Goal: Complete application form

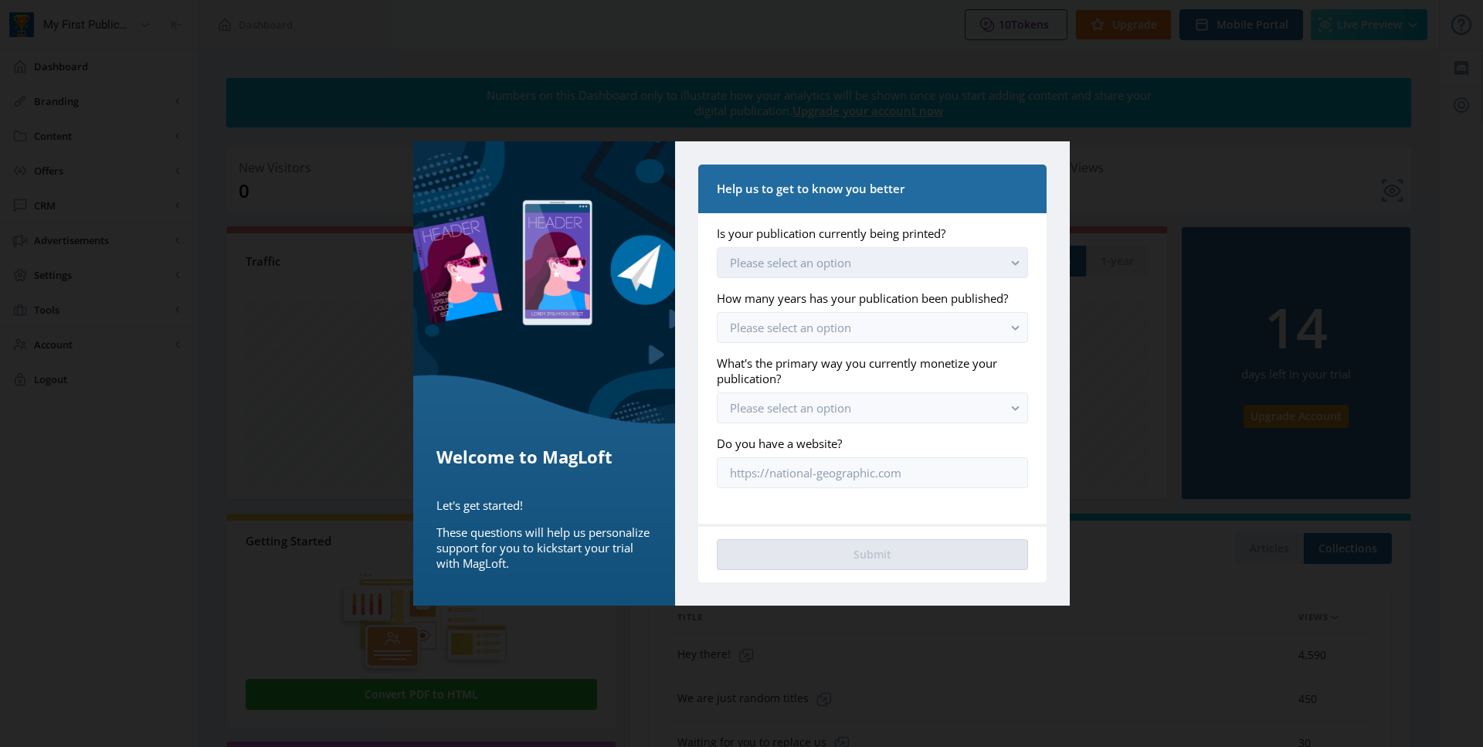
click at [875, 264] on button "Please select an option" at bounding box center [872, 262] width 311 height 31
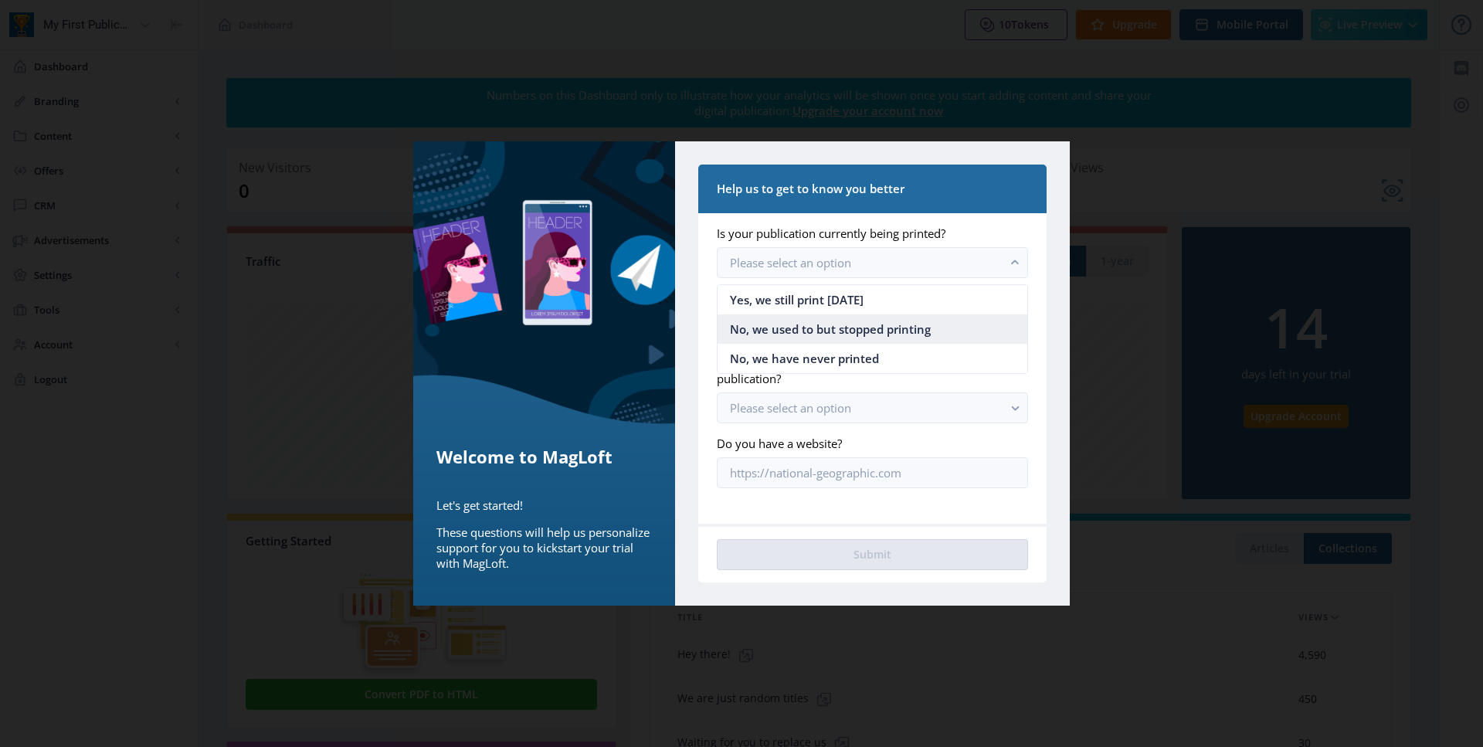
click at [852, 328] on span "No, we used to but stopped printing" at bounding box center [830, 329] width 201 height 19
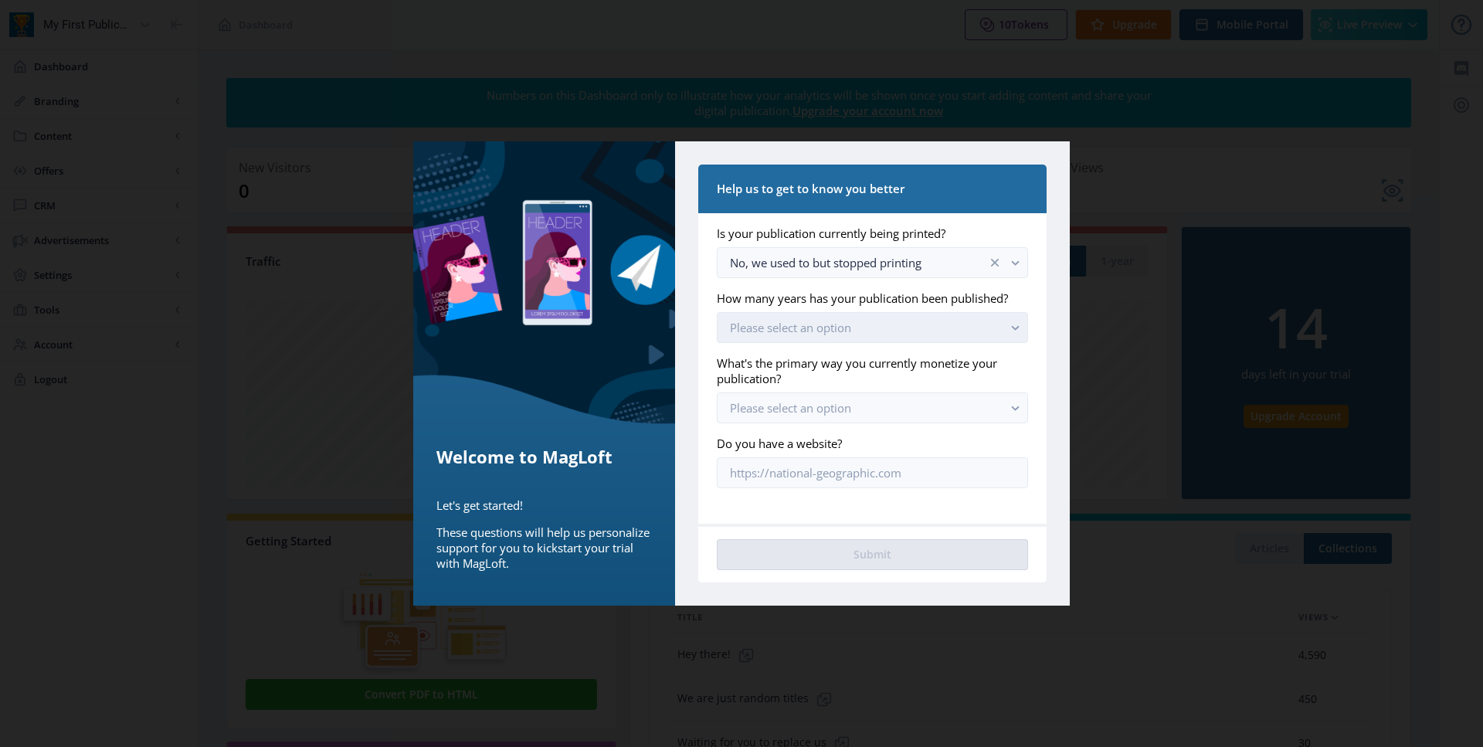
click at [844, 334] on span "Please select an option" at bounding box center [790, 327] width 121 height 15
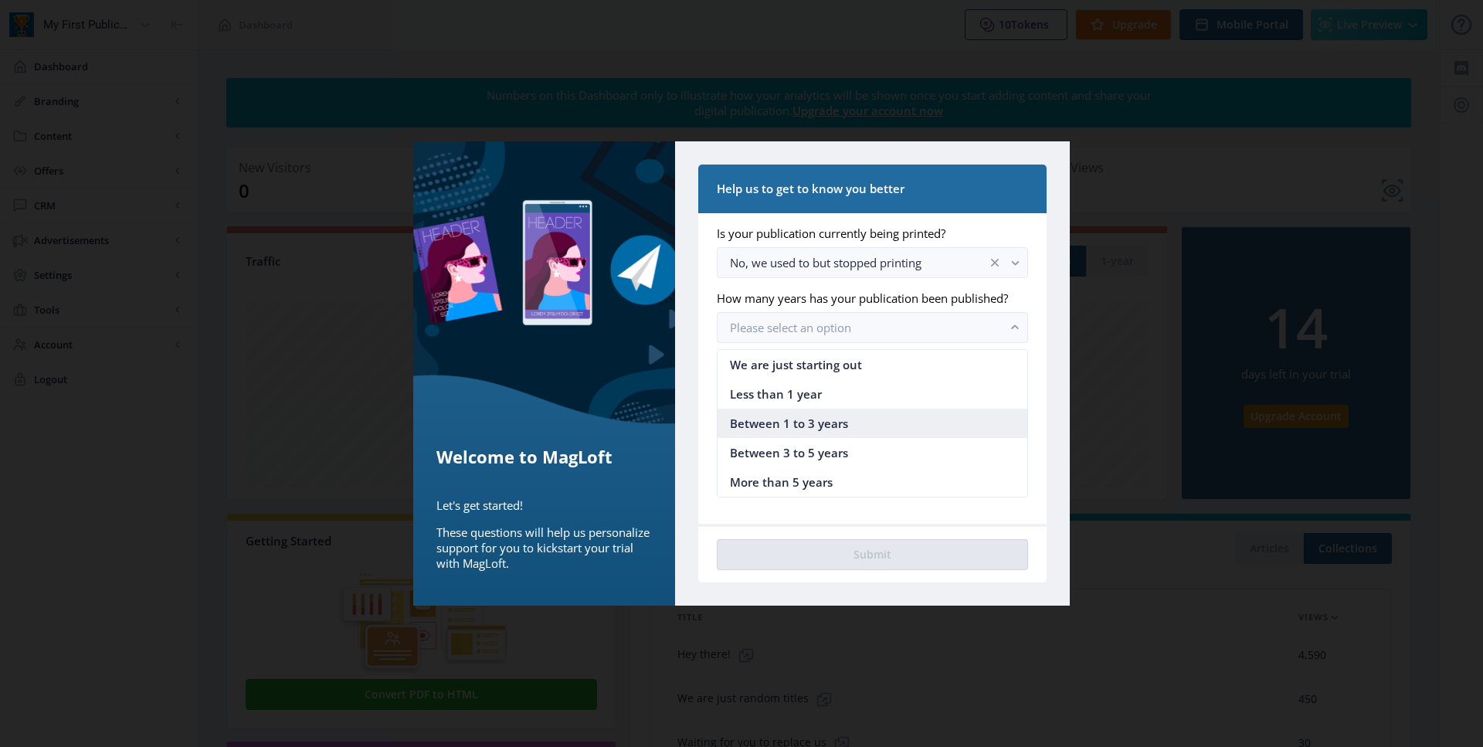
click at [832, 419] on span "Between 1 to 3 years" at bounding box center [789, 423] width 118 height 19
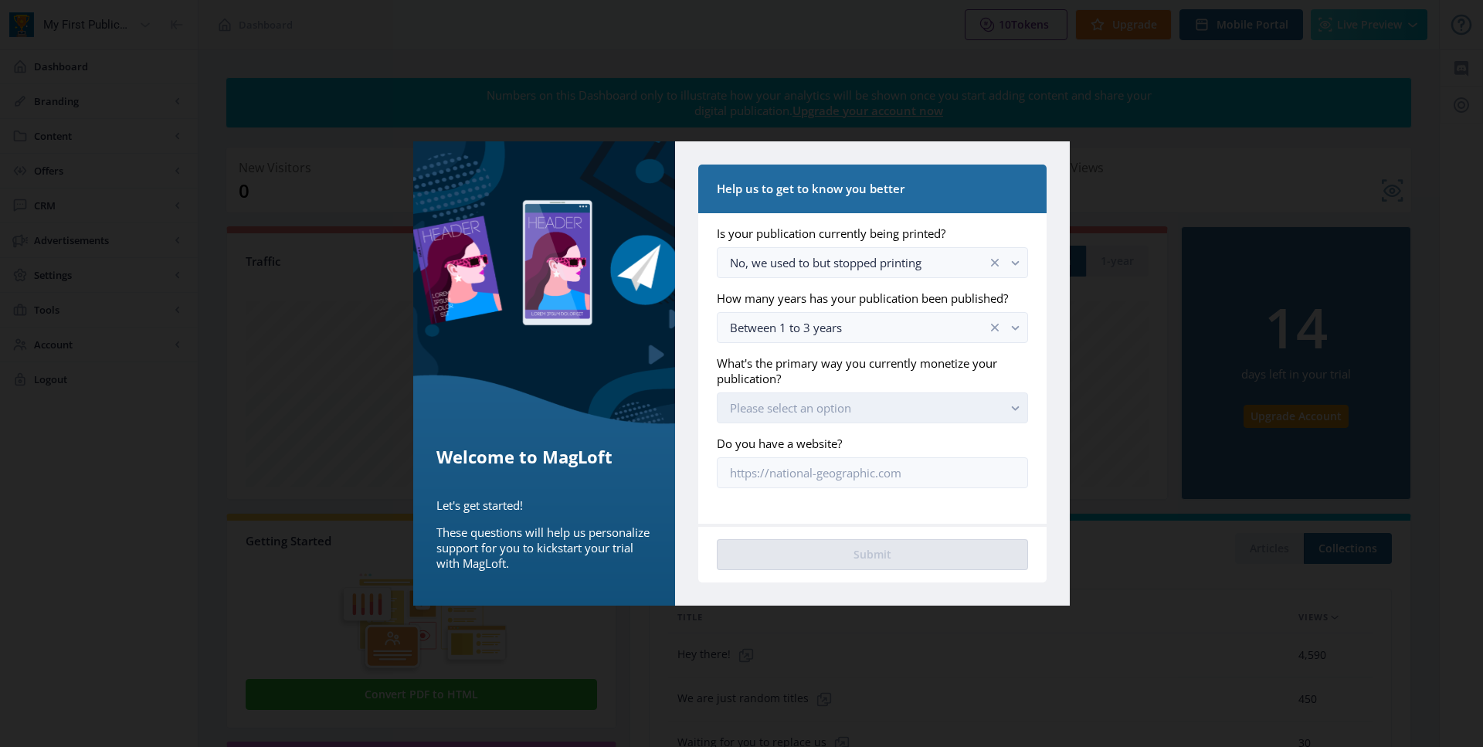
click at [847, 405] on span "Please select an option" at bounding box center [790, 407] width 121 height 15
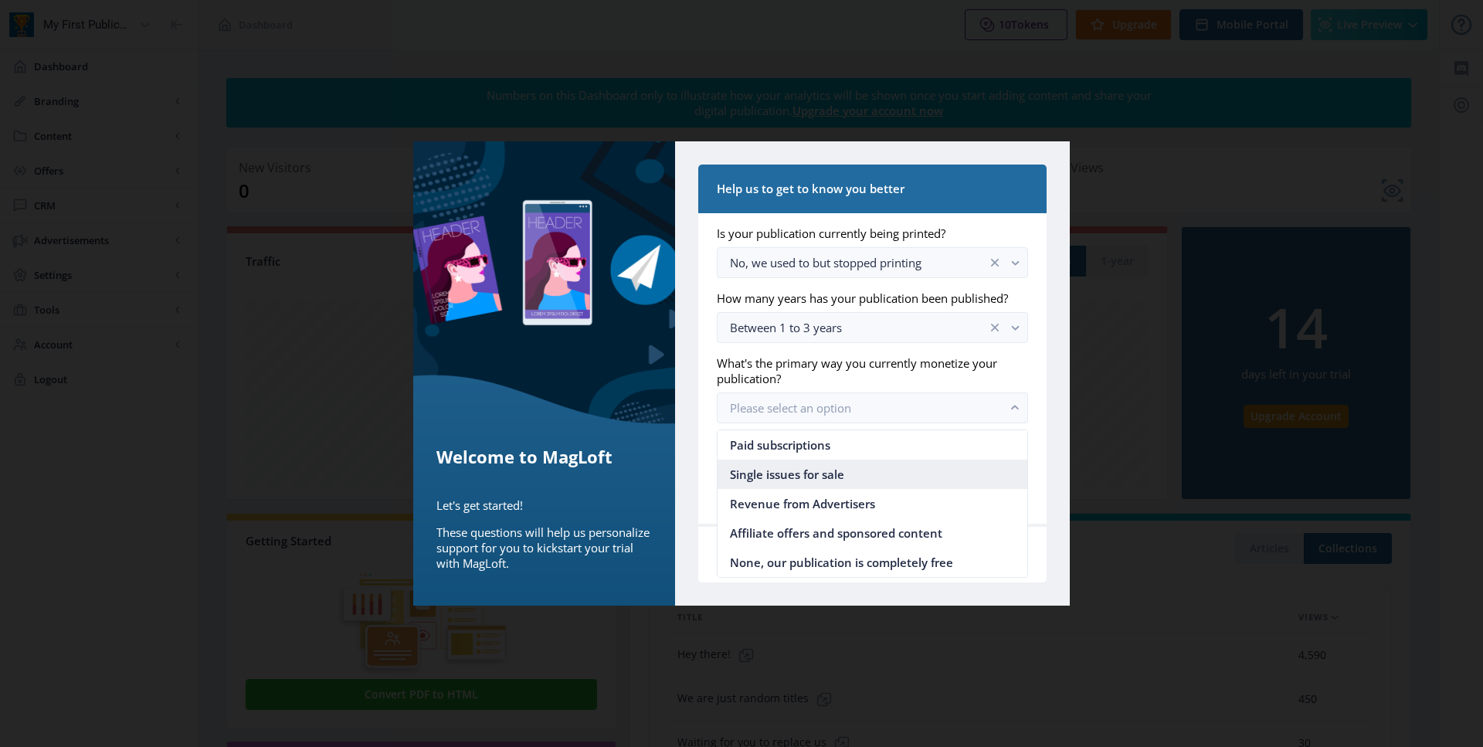
click at [834, 470] on span "Single issues for sale" at bounding box center [787, 474] width 114 height 19
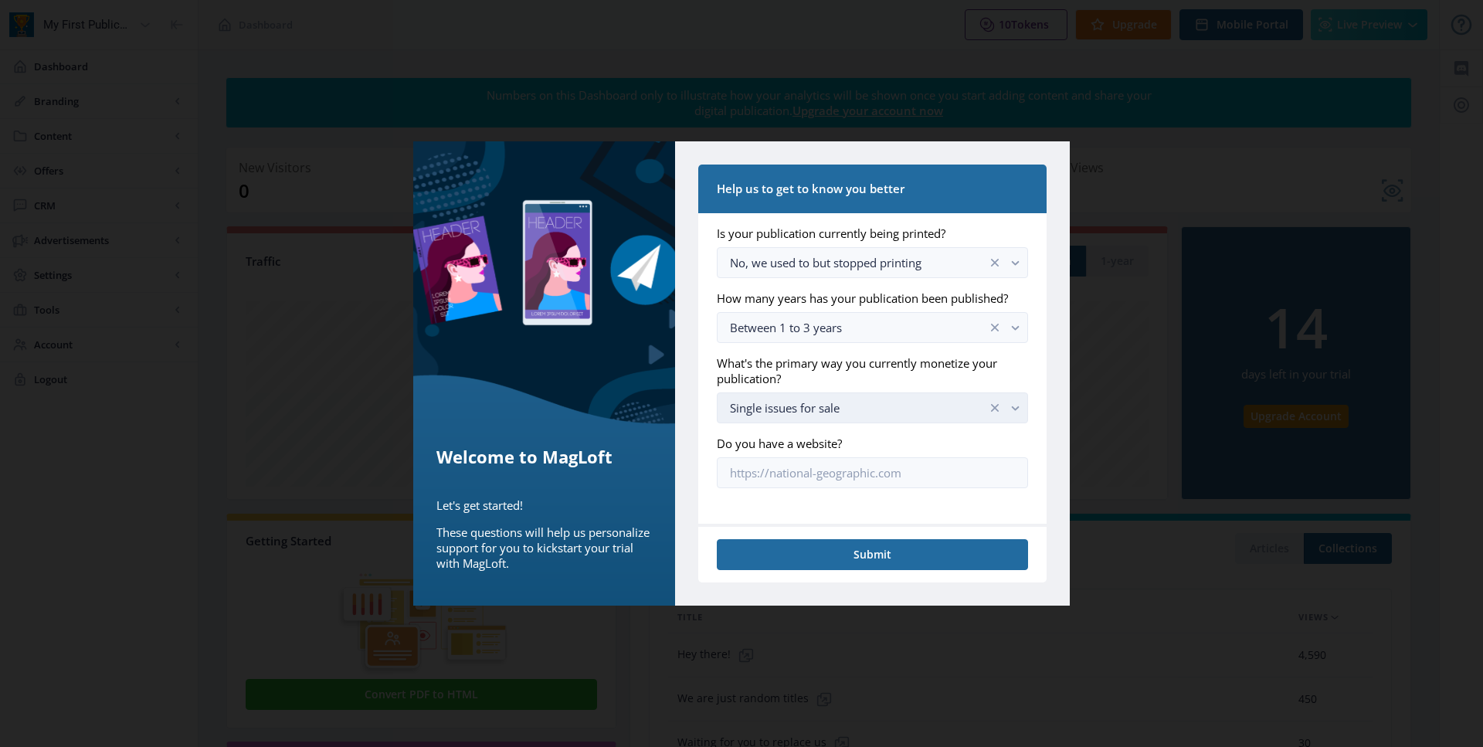
click at [889, 413] on div "Single issues for sale" at bounding box center [858, 407] width 257 height 19
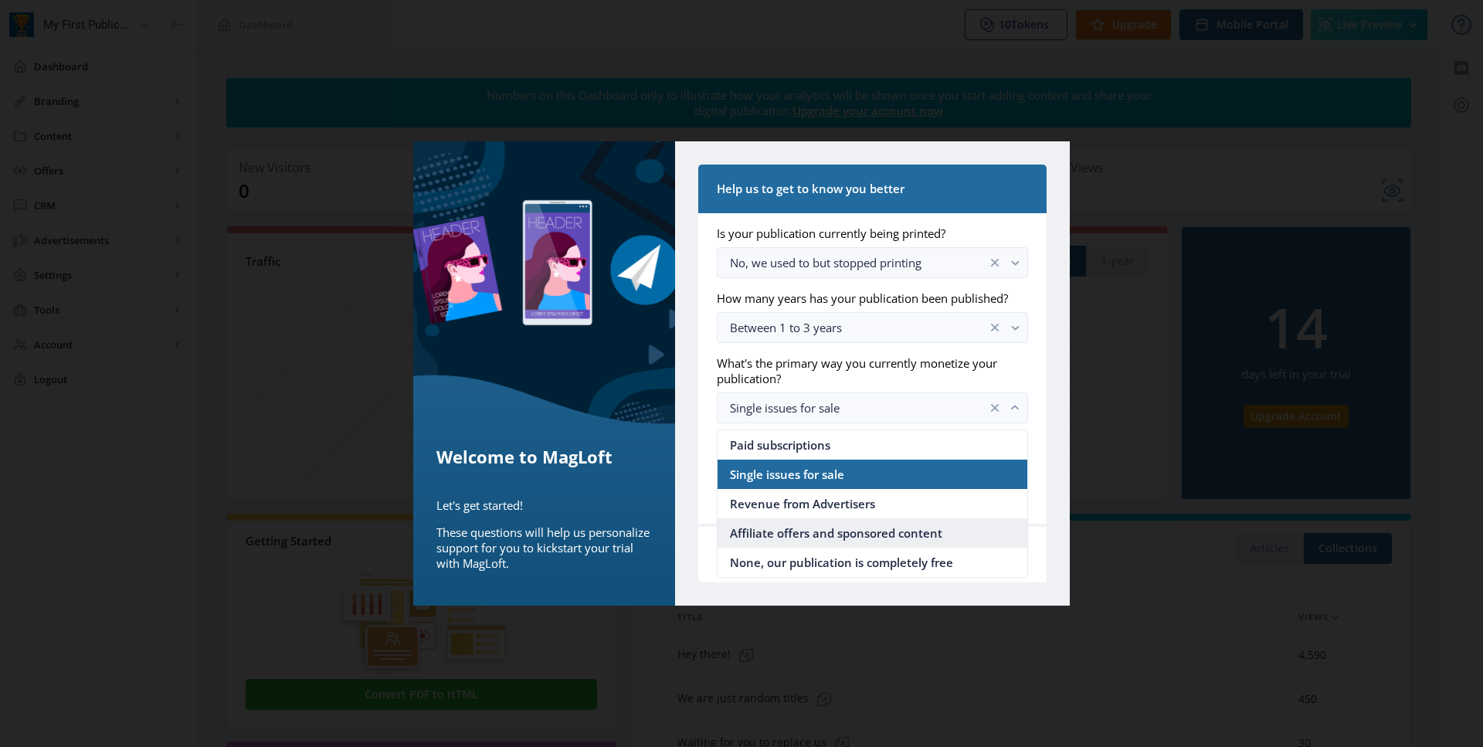
click at [949, 529] on nb-option "Affiliate offers and sponsored content" at bounding box center [872, 532] width 310 height 29
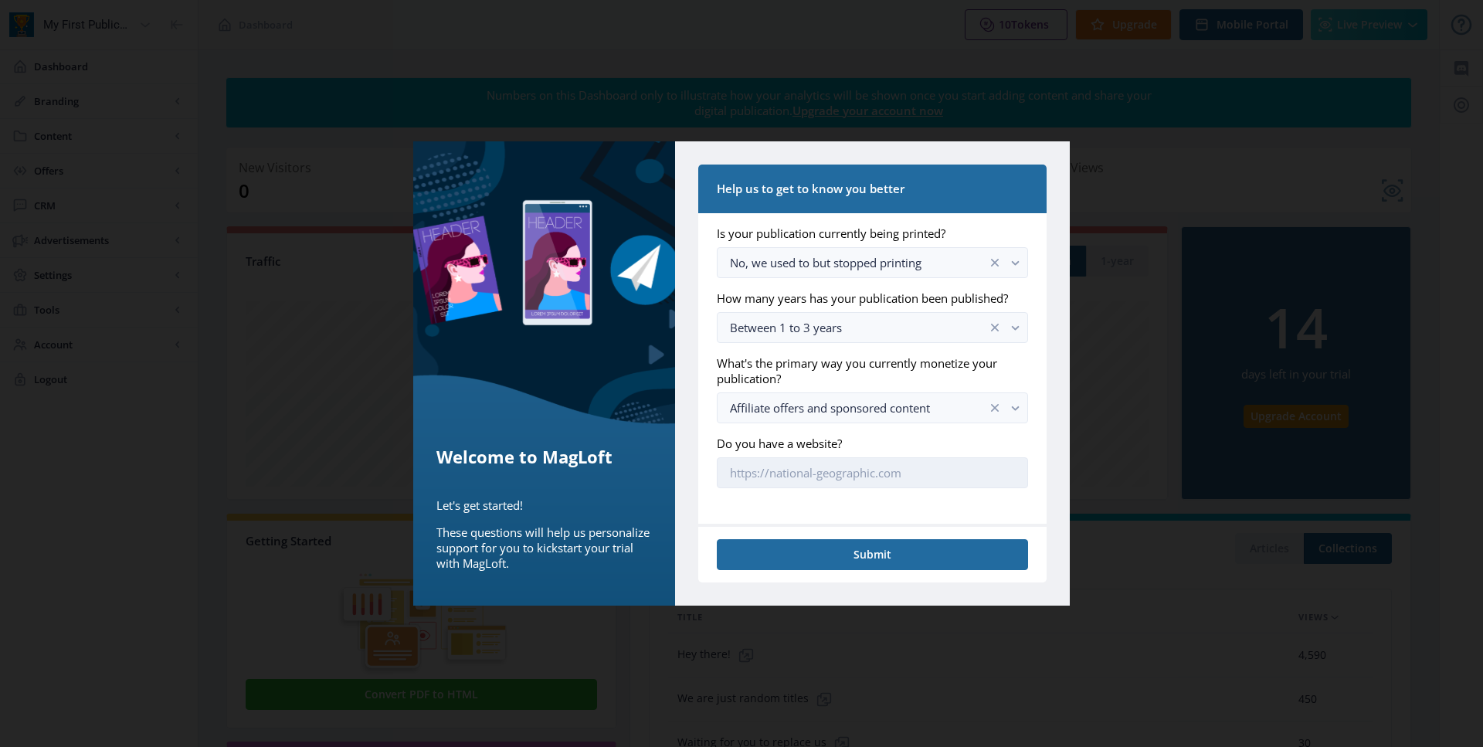
click at [808, 467] on input "Do you have a website?" at bounding box center [872, 472] width 311 height 31
paste input "[URL][DOMAIN_NAME]"
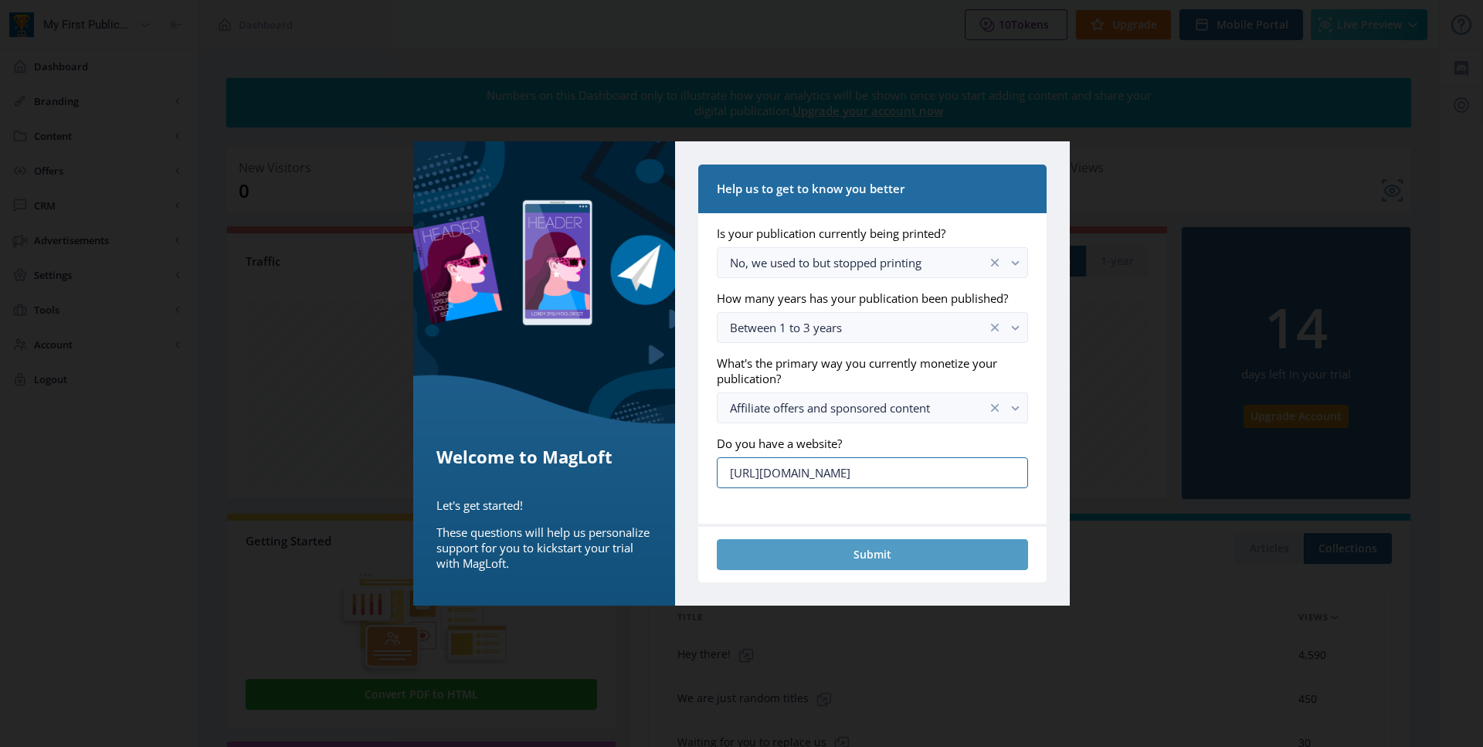
type input "[URL][DOMAIN_NAME]"
click at [890, 554] on button "Submit" at bounding box center [872, 554] width 311 height 31
click at [863, 559] on button "Submit" at bounding box center [872, 554] width 311 height 31
